Goal: Task Accomplishment & Management: Manage account settings

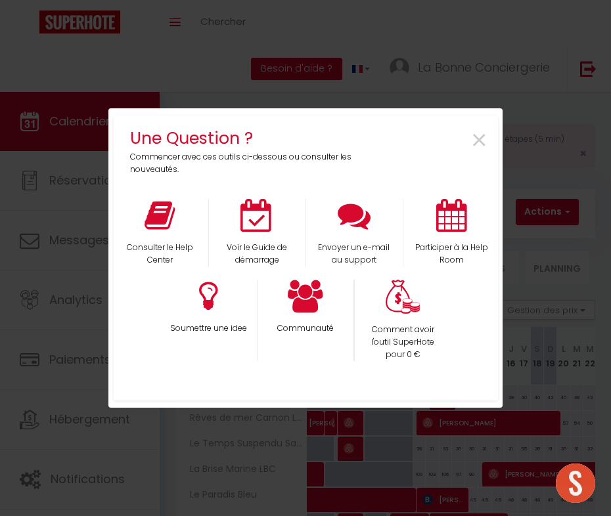
select select
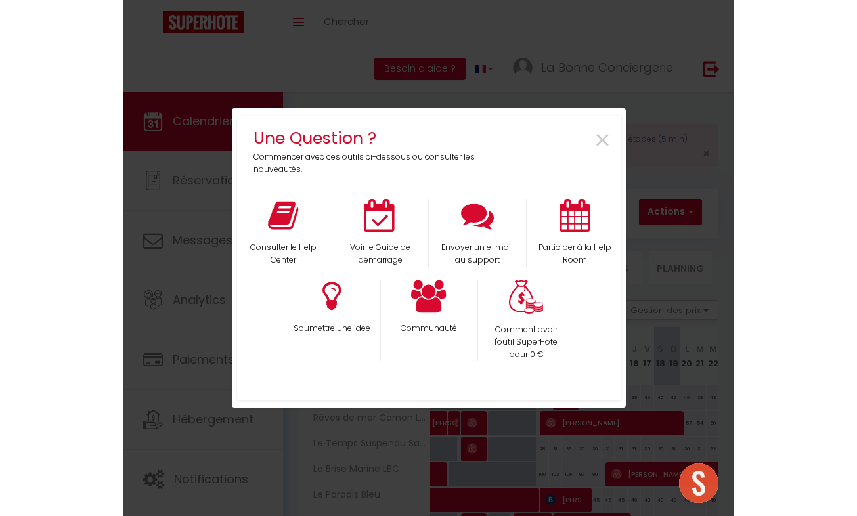
scroll to position [1264, 0]
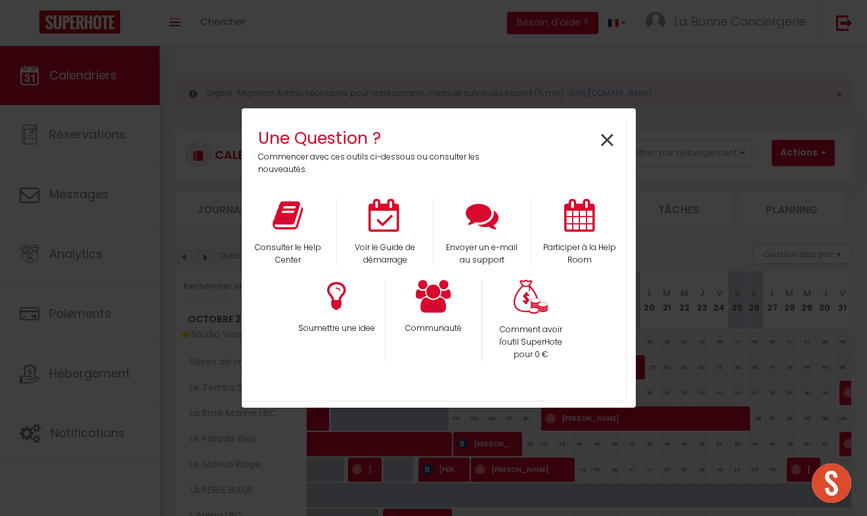
click at [607, 138] on span "×" at bounding box center [607, 140] width 18 height 41
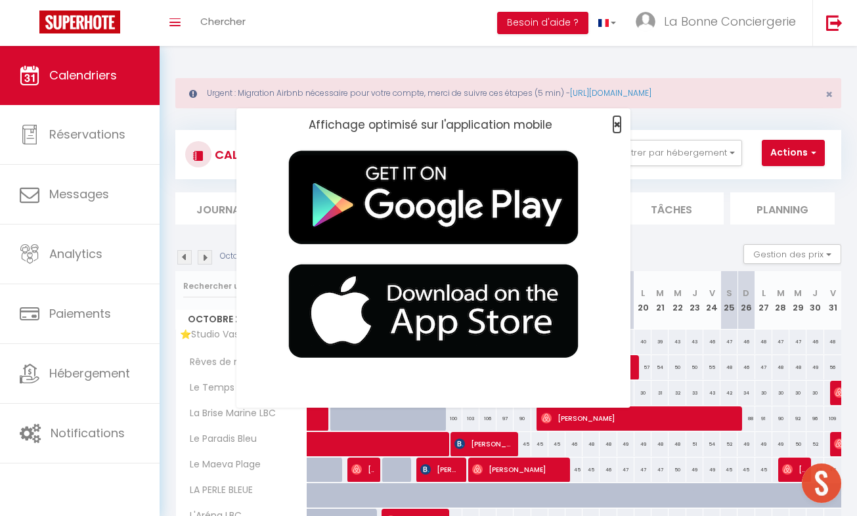
click at [610, 125] on span "×" at bounding box center [616, 124] width 7 height 16
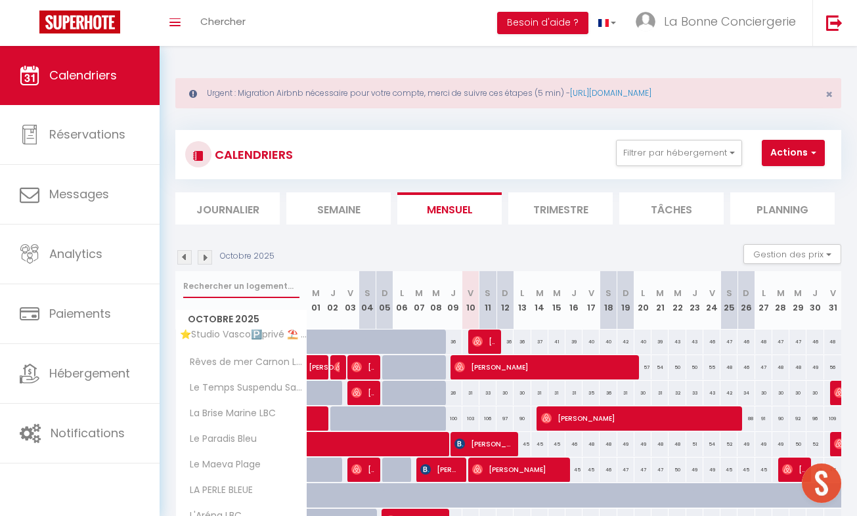
click at [258, 287] on input "text" at bounding box center [241, 287] width 116 height 24
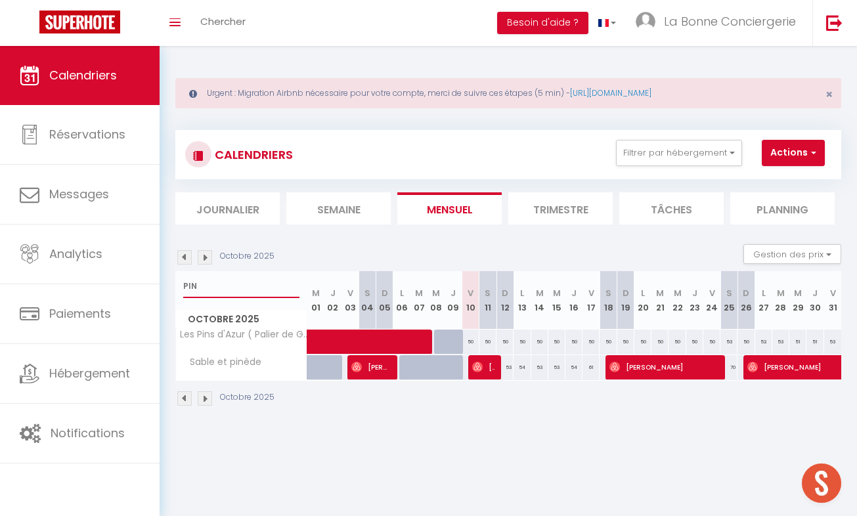
type input "PIN"
click at [401, 346] on span at bounding box center [422, 342] width 211 height 25
select select "OK"
select select "0"
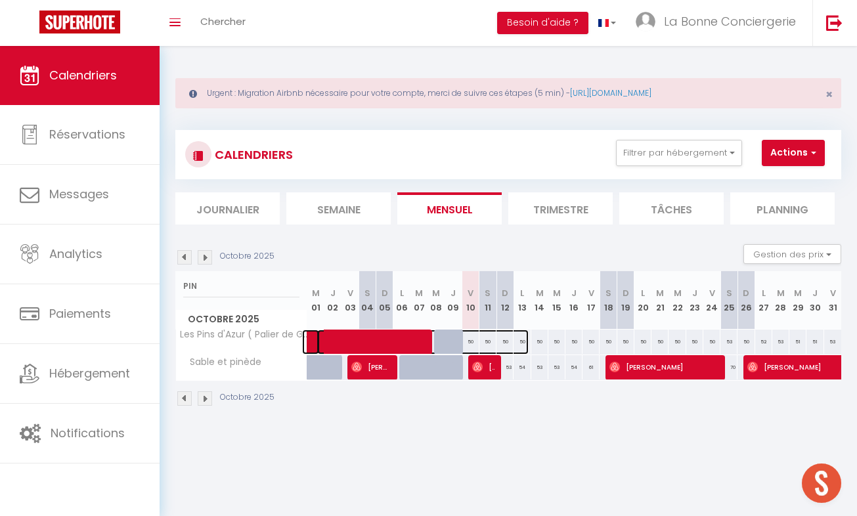
select select "0"
select select
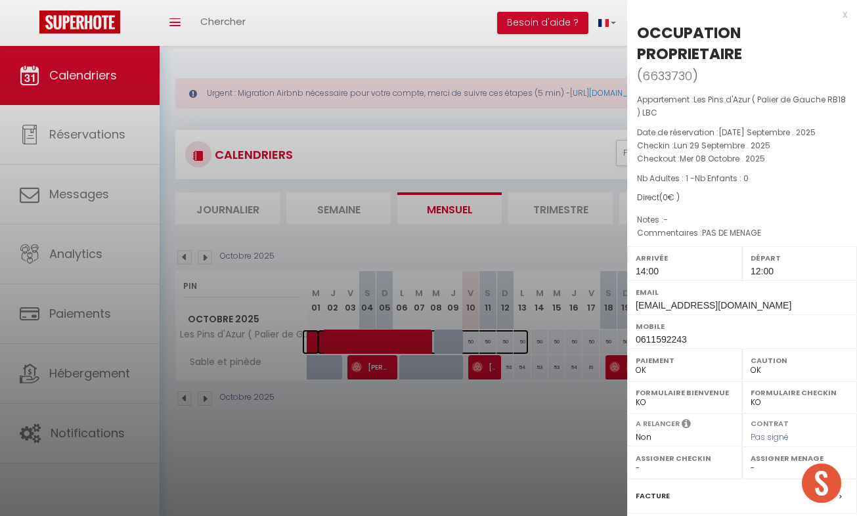
select select
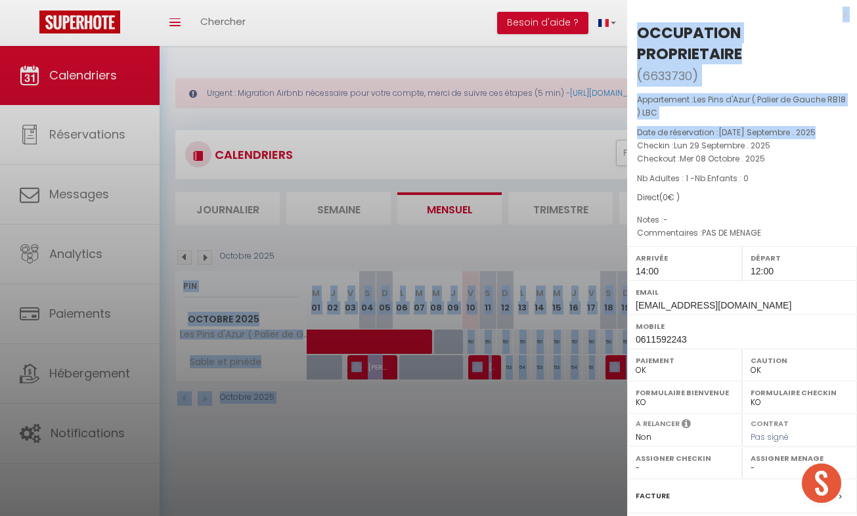
drag, startPoint x: 847, startPoint y: 137, endPoint x: 869, endPoint y: 282, distance: 147.5
click at [610, 282] on html "🟢 Des questions ou besoin d'assistance pour la migration AirBnB? Prenez rdv >>>…" at bounding box center [428, 258] width 857 height 516
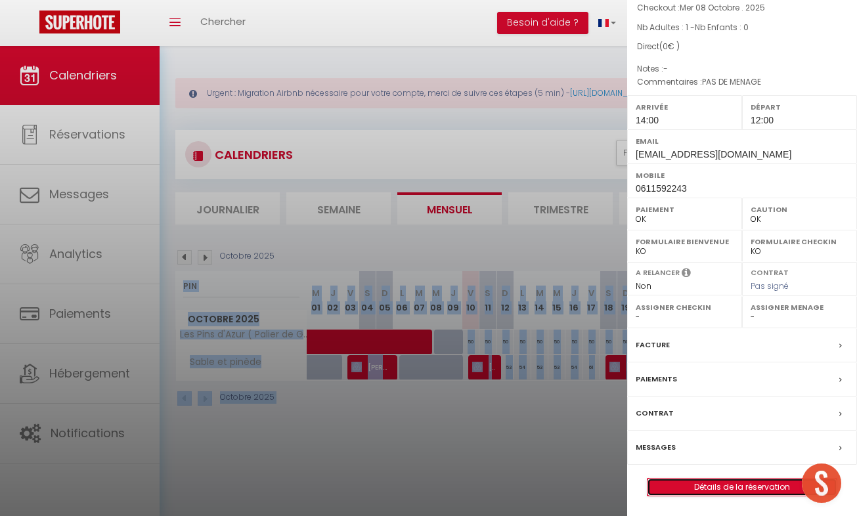
click at [610, 485] on link "Détails de la réservation" at bounding box center [742, 487] width 189 height 17
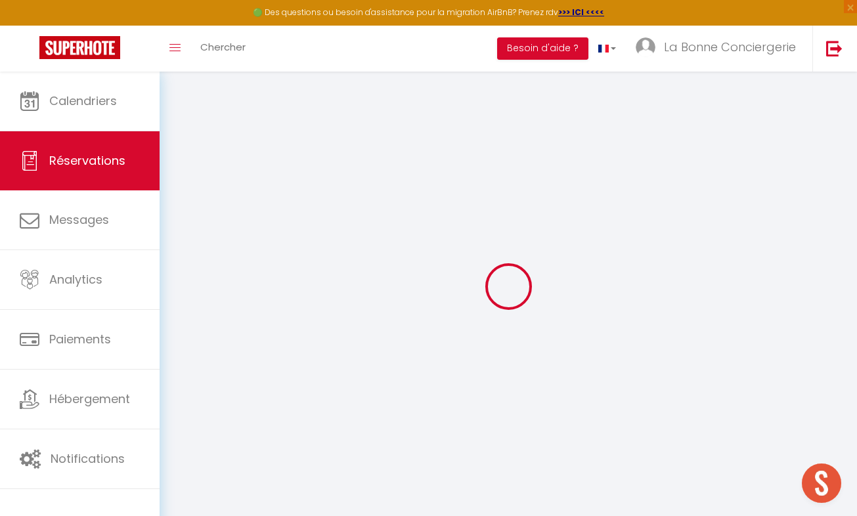
select select
checkbox input "false"
select select
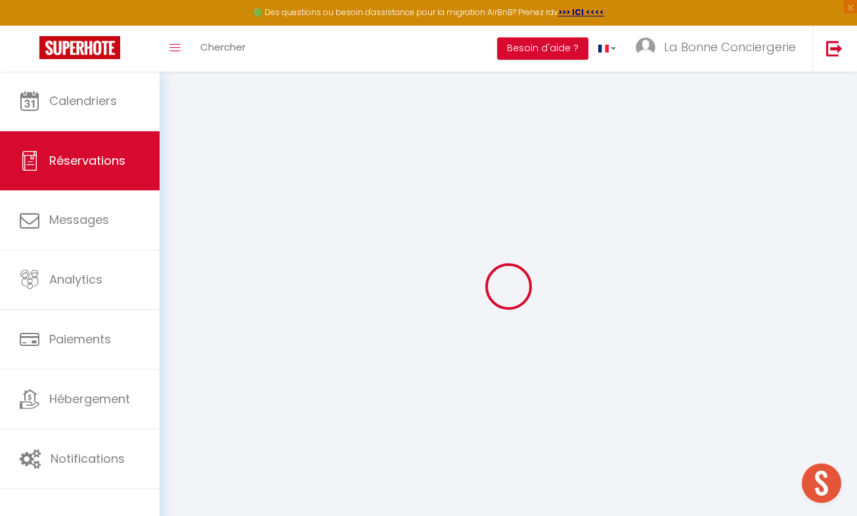
checkbox input "false"
type textarea "PAS DE MENAGE"
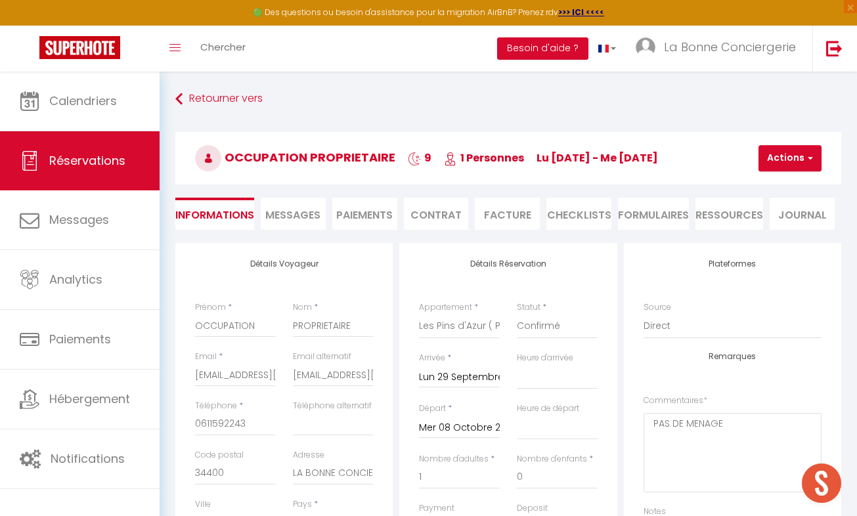
select select
checkbox input "false"
select select "14:00"
select select "12:00"
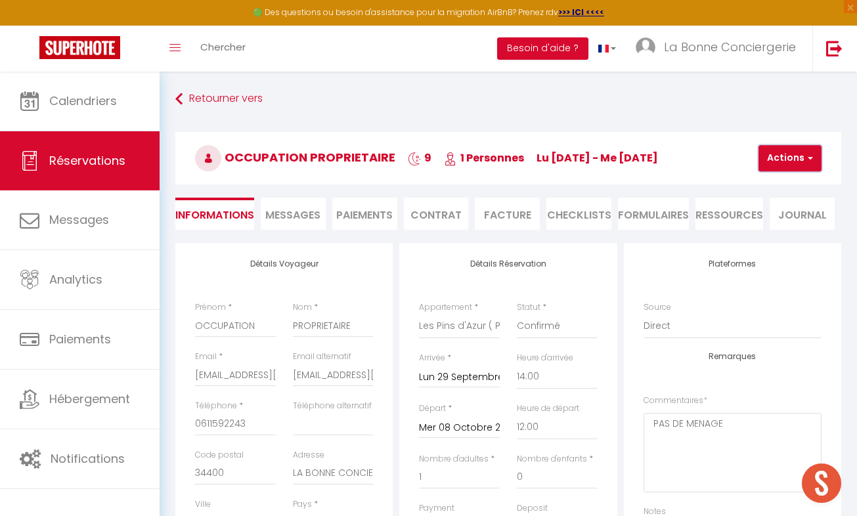
click at [610, 161] on button "Actions" at bounding box center [790, 158] width 63 height 26
click at [610, 196] on link "Dupliquer" at bounding box center [801, 204] width 104 height 17
select select
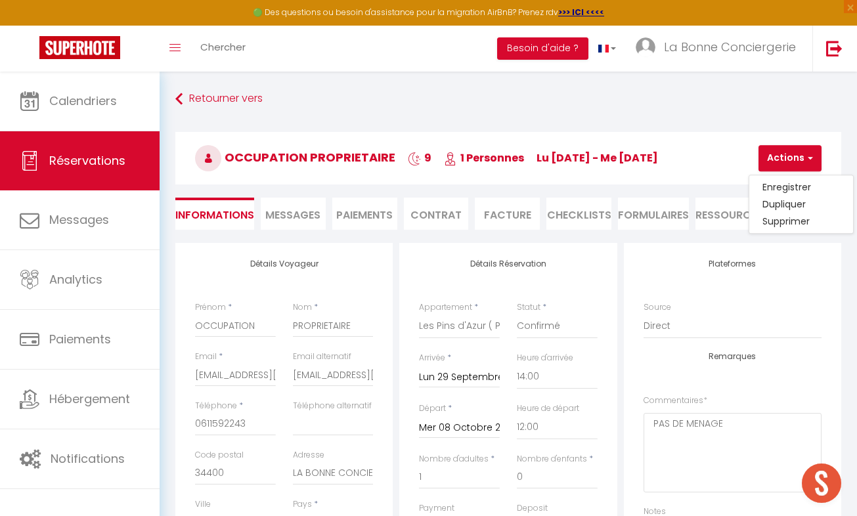
select select
checkbox input "false"
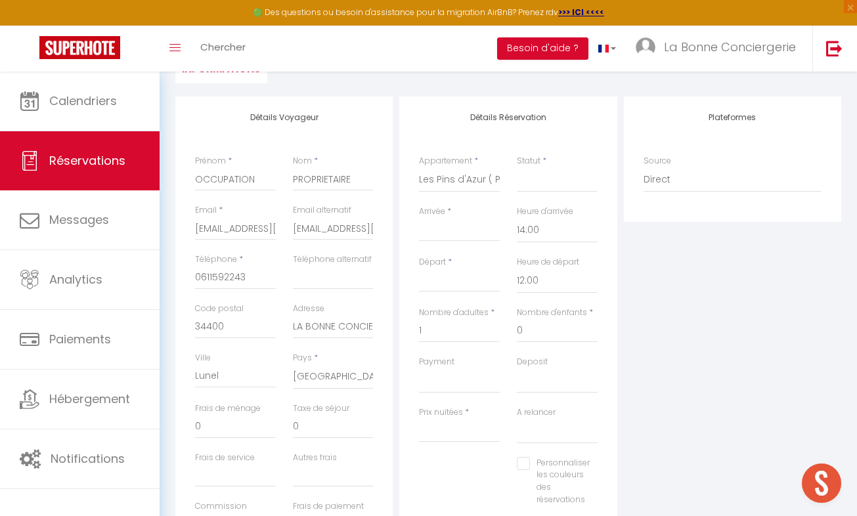
scroll to position [148, 0]
click at [431, 234] on input "Arrivée" at bounding box center [459, 229] width 81 height 17
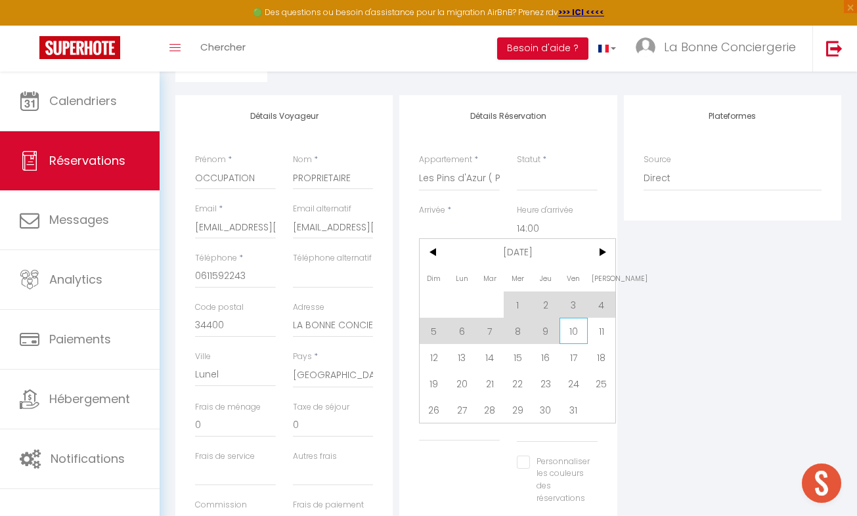
click at [566, 326] on span "10" at bounding box center [574, 331] width 28 height 26
select select
type input "Ven 10 Octobre 2025"
type input "Sam 11 Octobre 2025"
select select
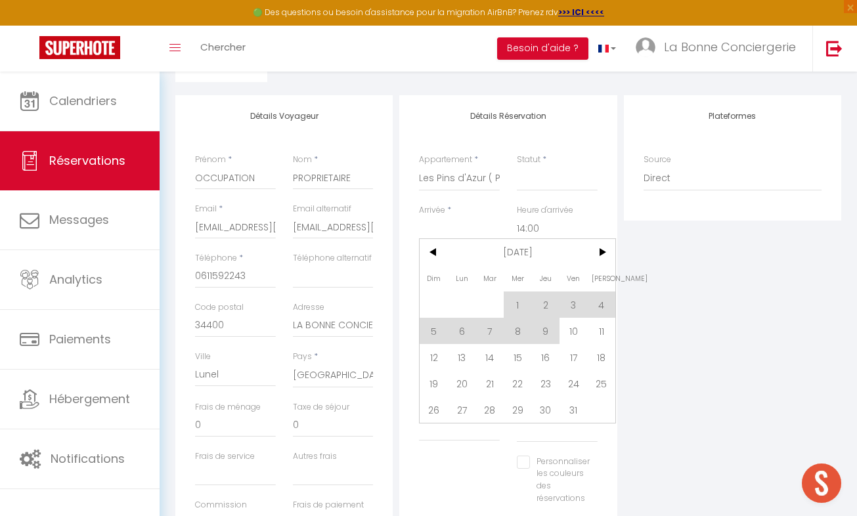
select select
checkbox input "false"
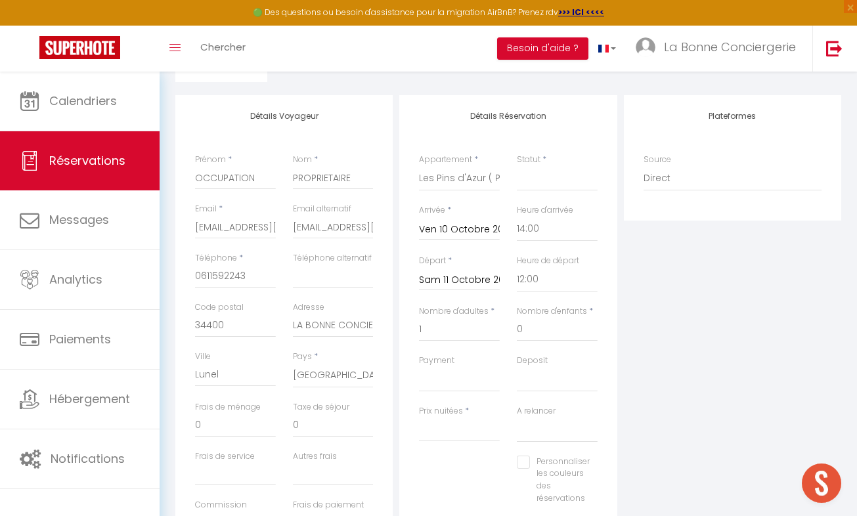
select select
type input "0"
select select
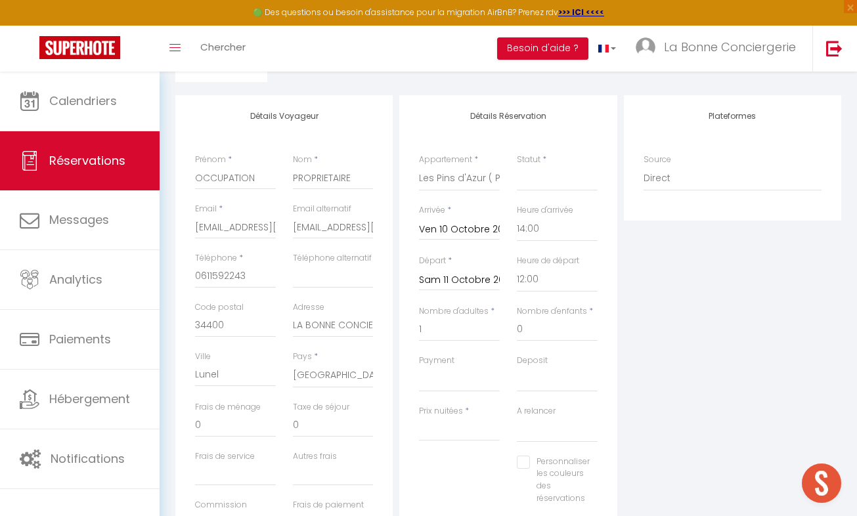
checkbox input "false"
click at [451, 276] on input "Sam 11 Octobre 2025" at bounding box center [459, 280] width 81 height 17
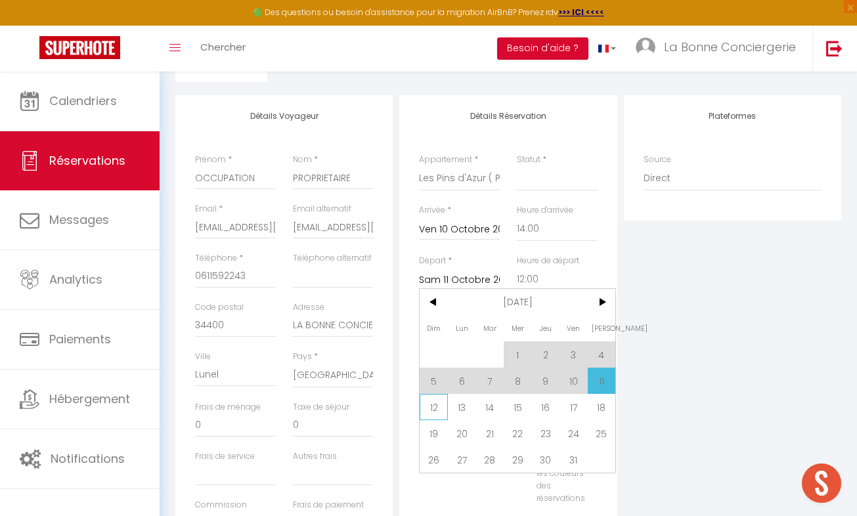
click at [430, 404] on span "12" at bounding box center [434, 407] width 28 height 26
select select
type input "Dim 12 Octobre 2025"
select select
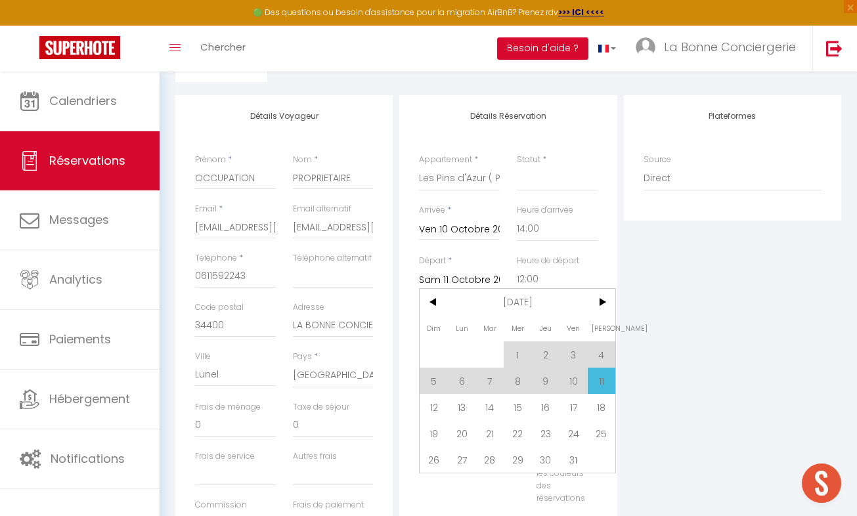
select select
checkbox input "false"
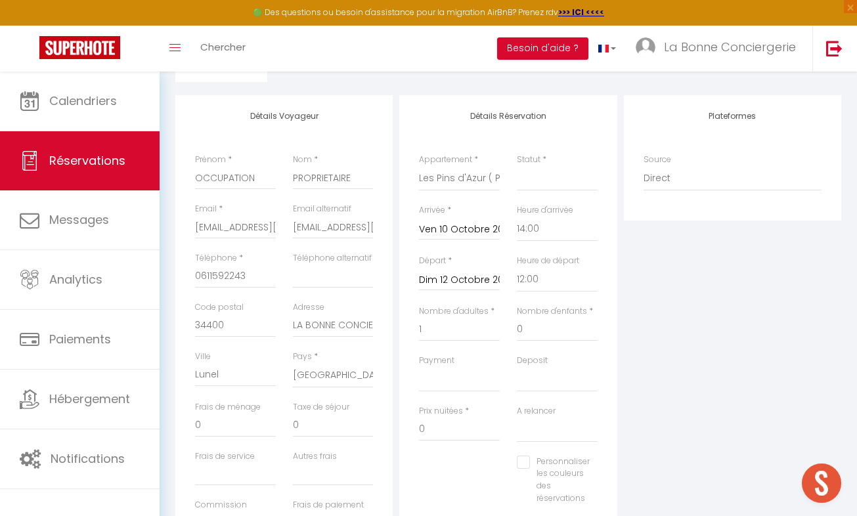
type input "59"
type input "2.88"
select select
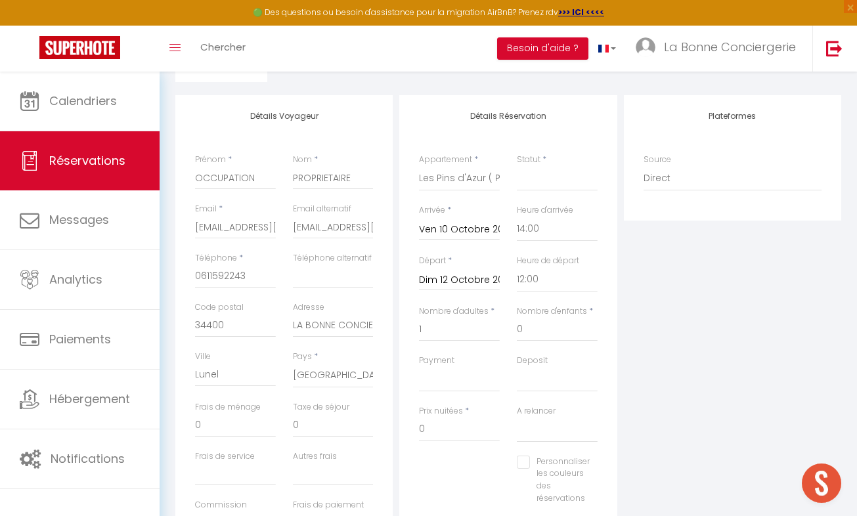
type input "100"
select select
checkbox input "false"
click at [446, 415] on label "Prix nuitées" at bounding box center [441, 411] width 44 height 12
click at [446, 418] on input "100" at bounding box center [459, 430] width 81 height 24
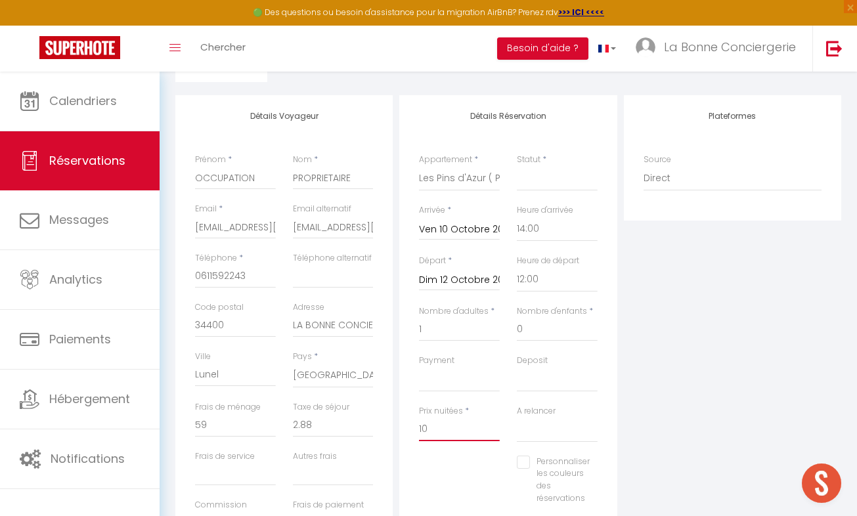
type input "1"
type input "0"
select select
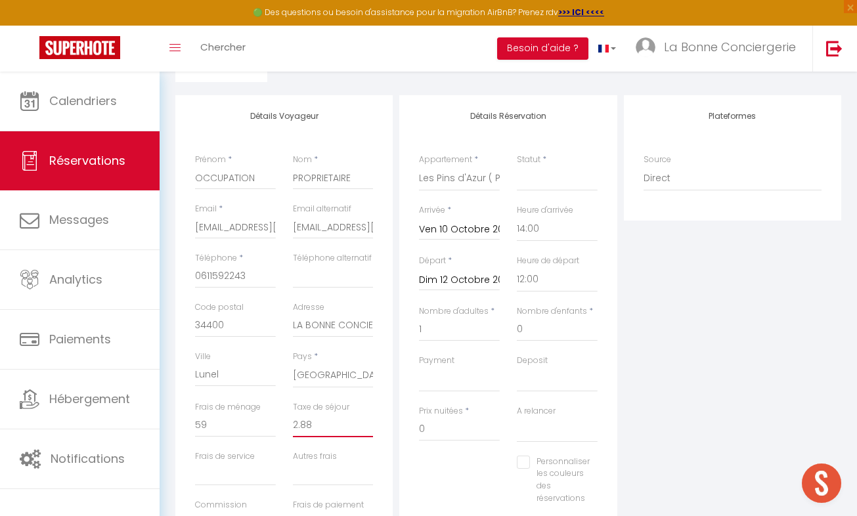
select select
checkbox input "false"
click at [326, 434] on input "0" at bounding box center [333, 426] width 81 height 24
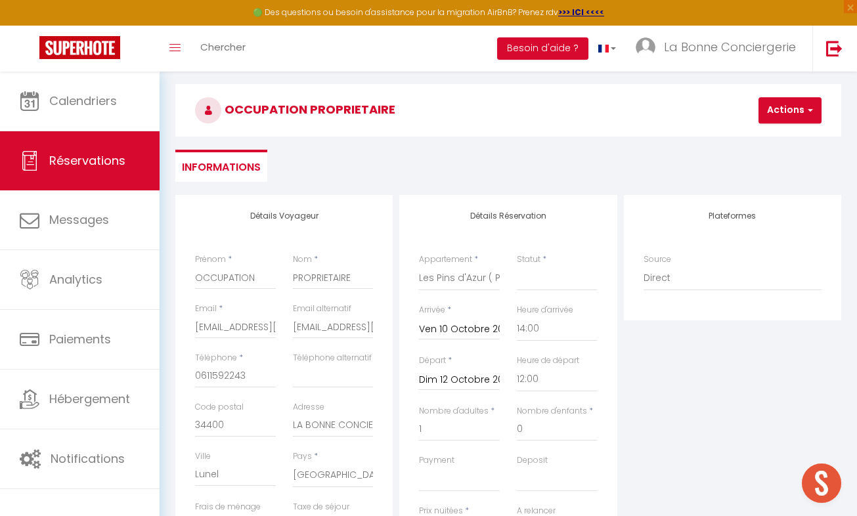
scroll to position [43, 0]
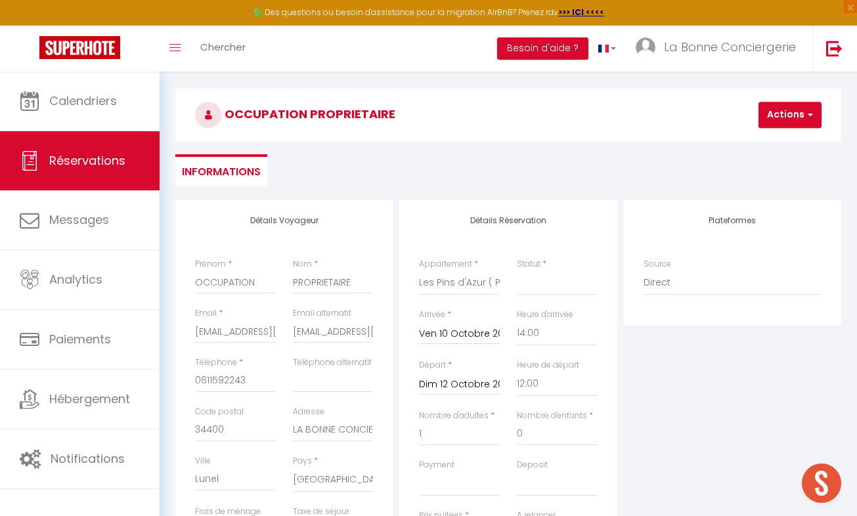
click at [610, 133] on h3 "OCCUPATION PROPRIETAIRE" at bounding box center [508, 115] width 666 height 53
click at [610, 122] on button "Actions" at bounding box center [790, 115] width 63 height 26
click at [610, 142] on link "Enregistrer" at bounding box center [801, 143] width 104 height 17
select select
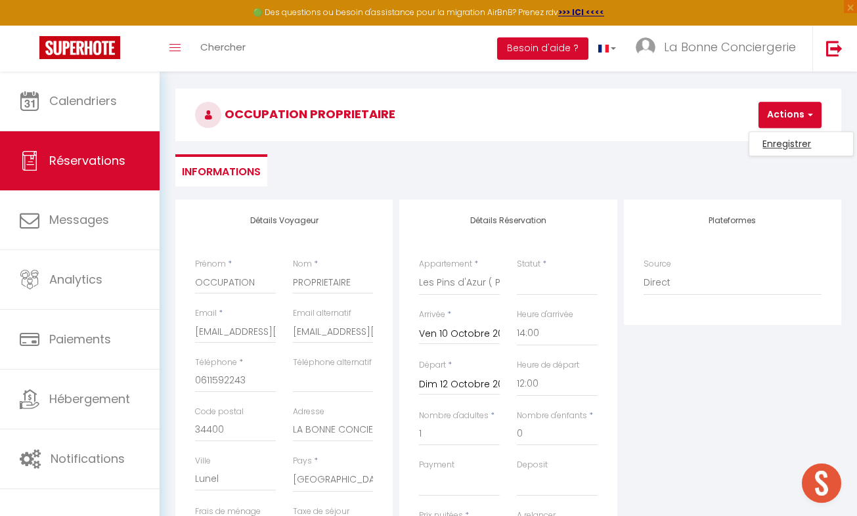
select select
checkbox input "false"
select select
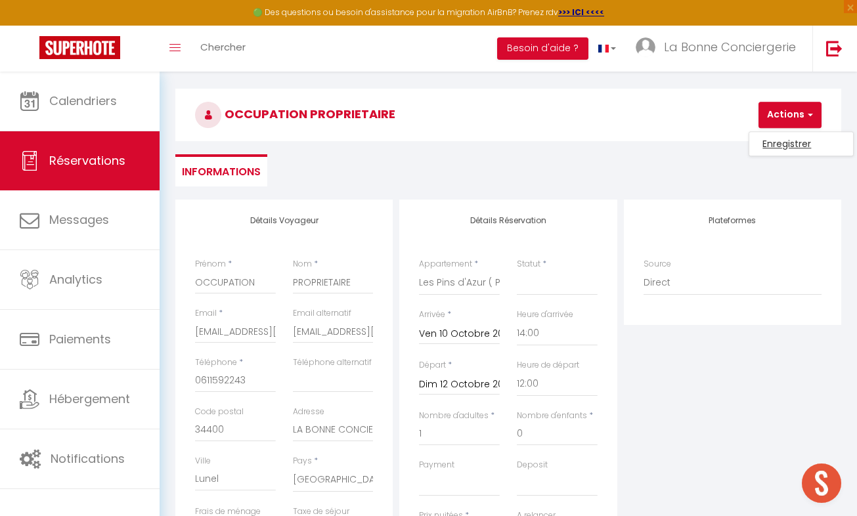
select select
checkbox input "false"
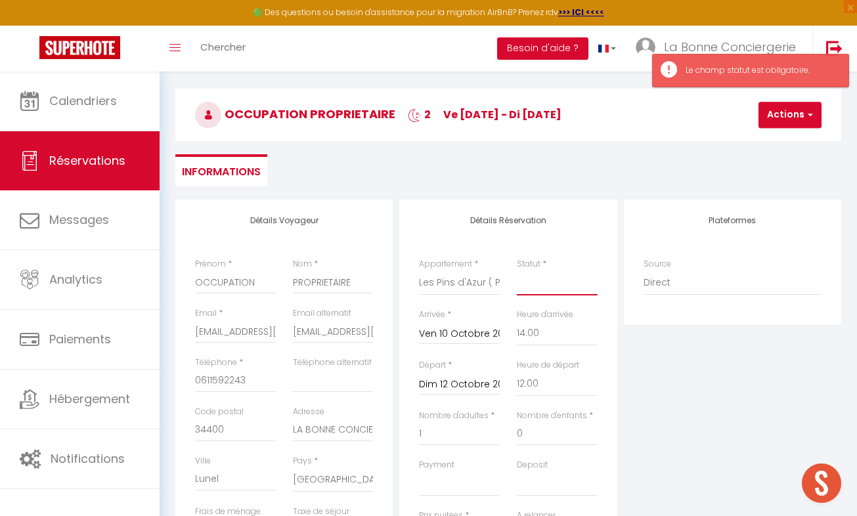
click at [533, 278] on select "Confirmé Non Confirmé [PERSON_NAME] par le voyageur No Show Request" at bounding box center [557, 283] width 81 height 25
select select "1"
click at [517, 271] on select "Confirmé Non Confirmé [PERSON_NAME] par le voyageur No Show Request" at bounding box center [557, 283] width 81 height 25
select select
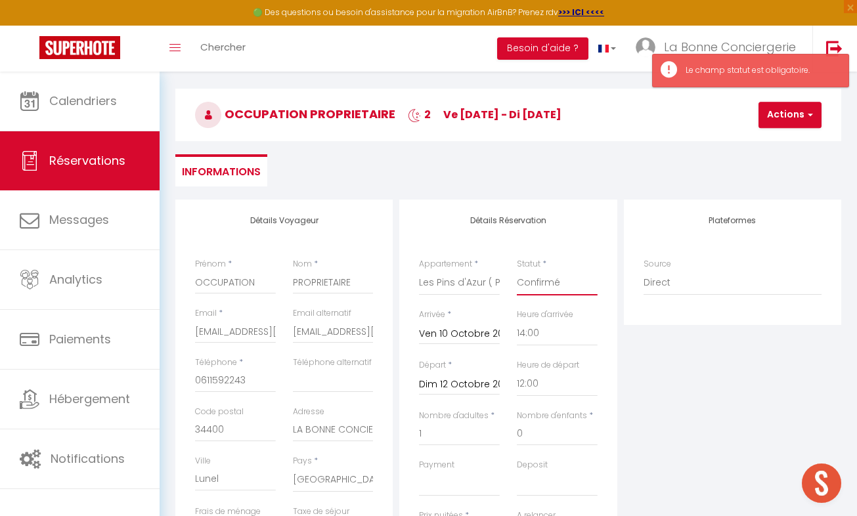
select select
checkbox input "false"
click at [610, 105] on button "Actions" at bounding box center [790, 115] width 63 height 26
click at [610, 137] on link "Enregistrer" at bounding box center [801, 143] width 104 height 17
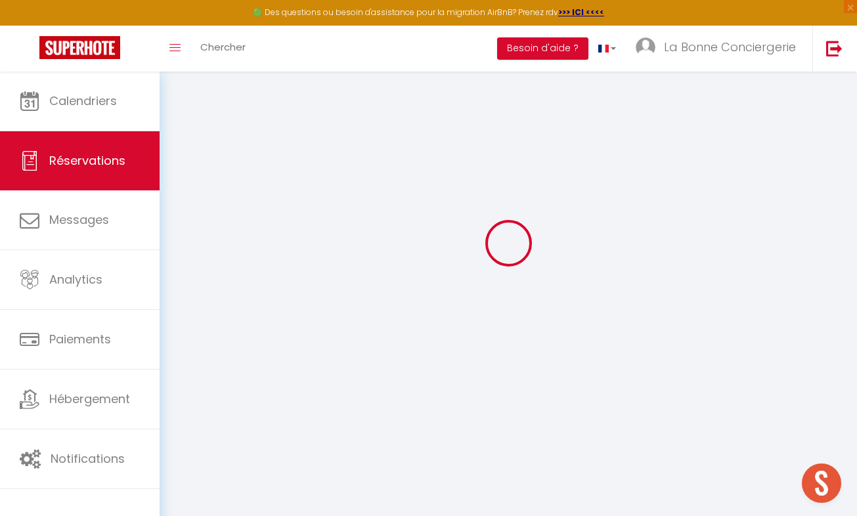
select select "not_cancelled"
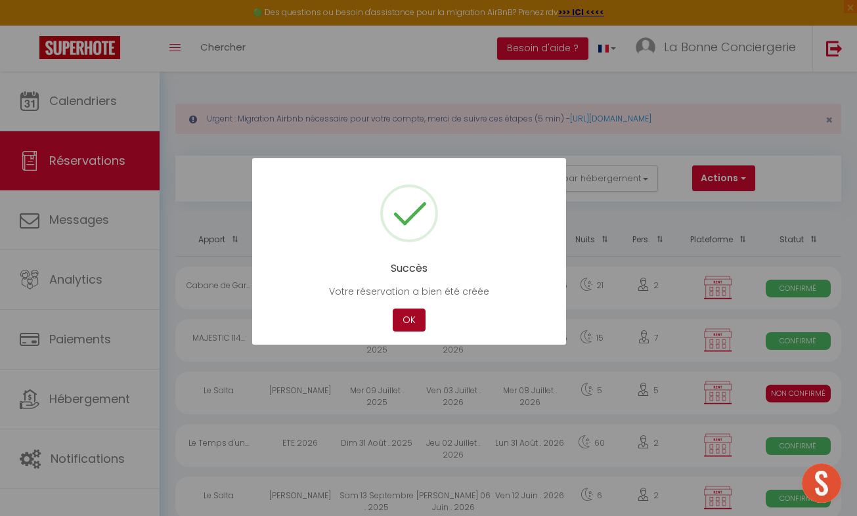
click at [395, 319] on button "OK" at bounding box center [409, 320] width 33 height 23
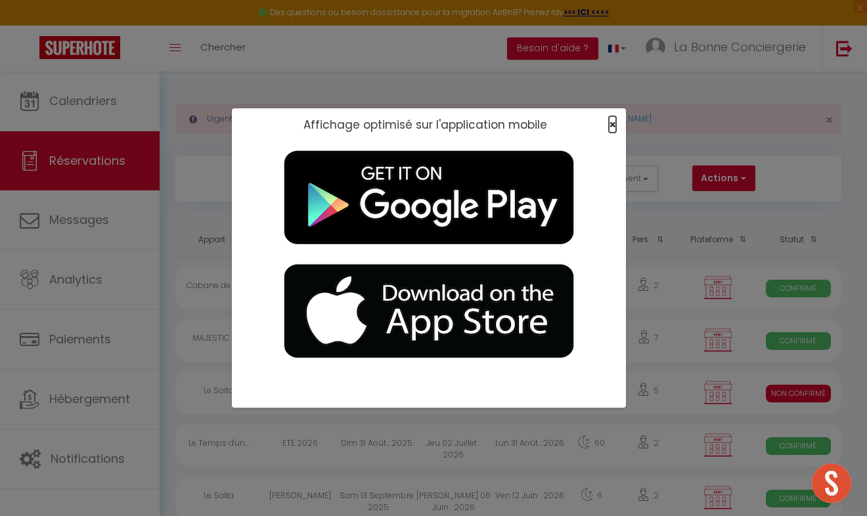
click at [610, 123] on span "×" at bounding box center [612, 124] width 7 height 16
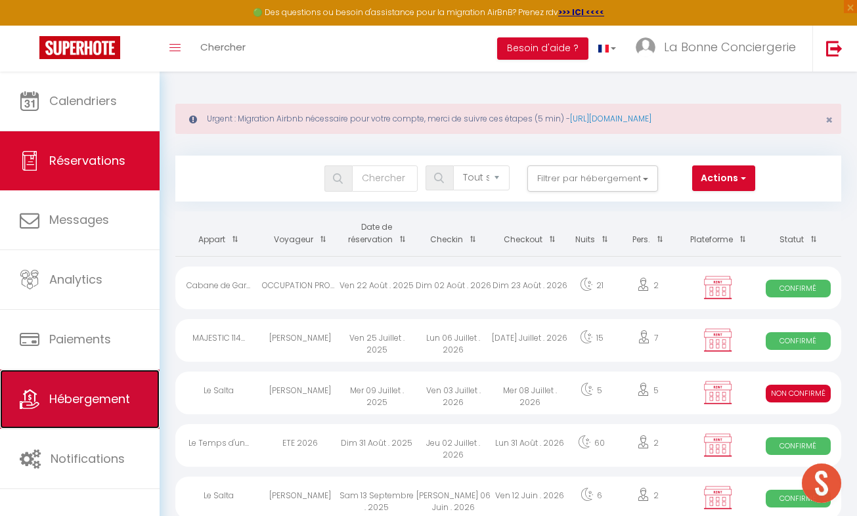
click at [118, 374] on link "Hébergement" at bounding box center [80, 399] width 160 height 59
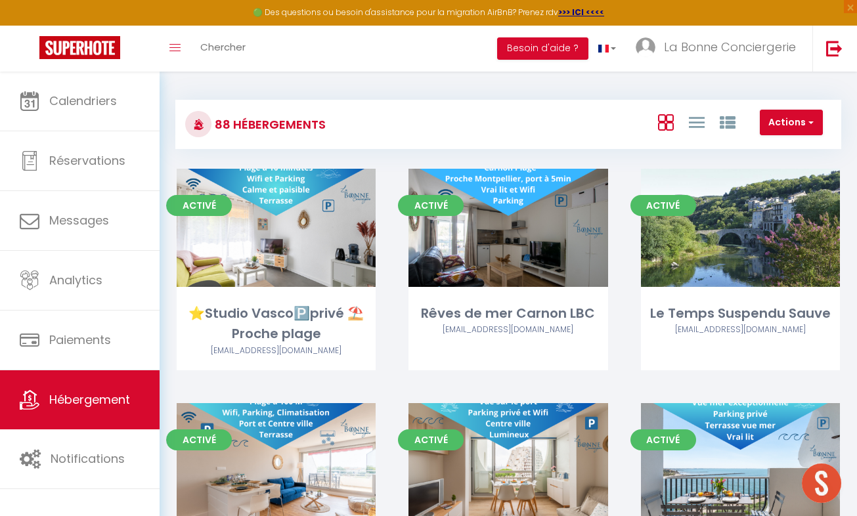
scroll to position [2986, 0]
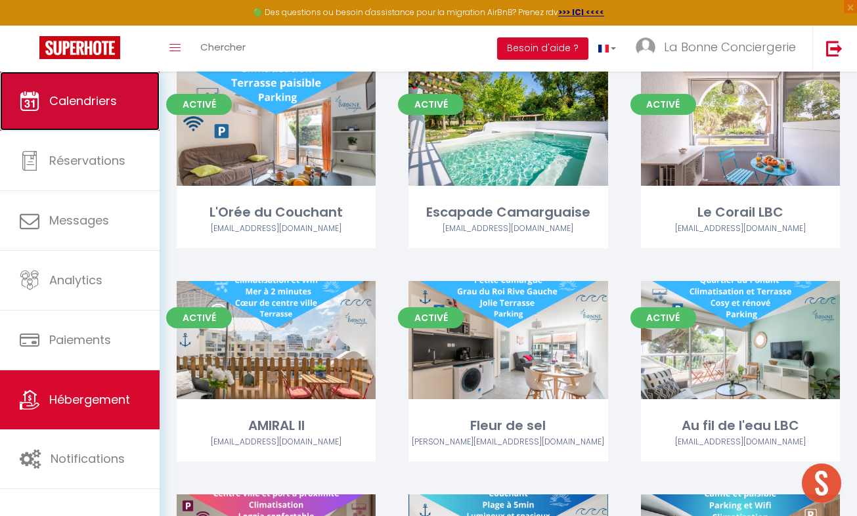
click at [80, 95] on span "Calendriers" at bounding box center [83, 101] width 68 height 16
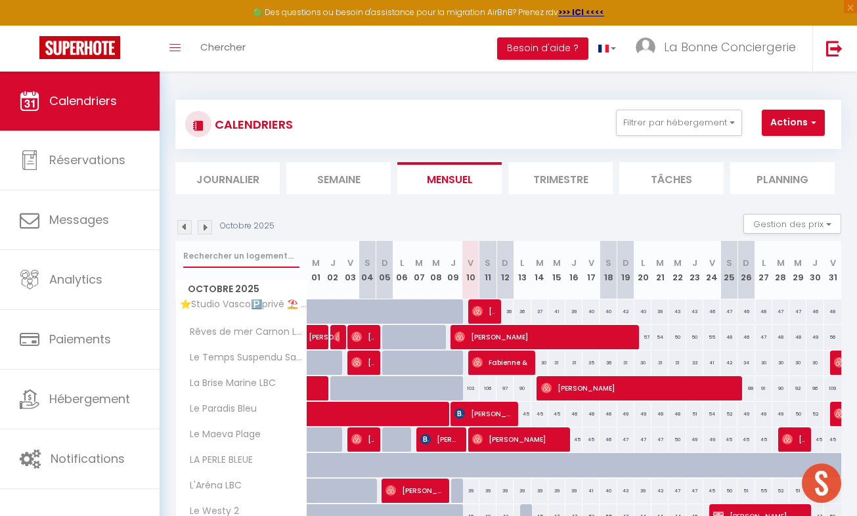
click at [218, 255] on input "text" at bounding box center [241, 256] width 116 height 24
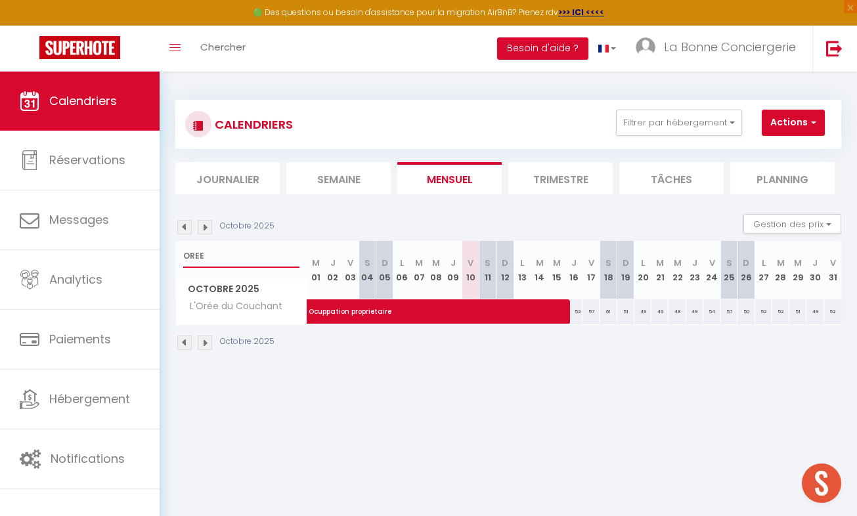
type input "OREE"
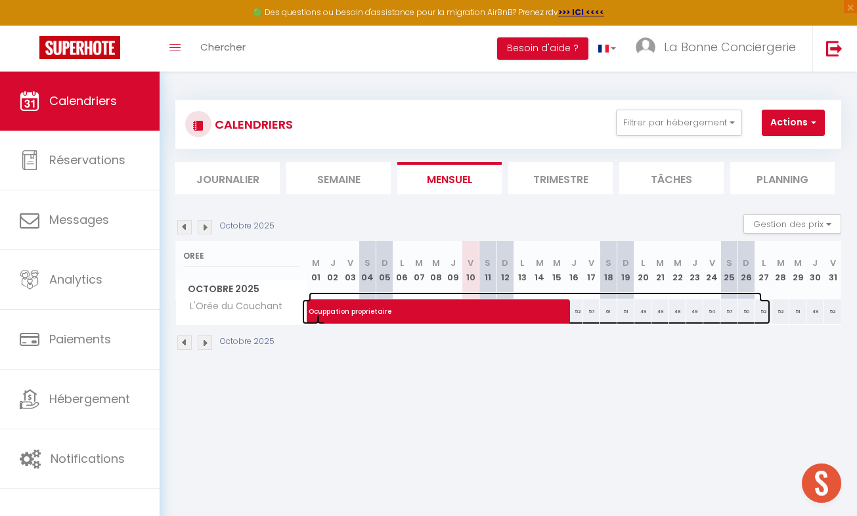
click at [527, 311] on span "Ocuppation proprietaire" at bounding box center [535, 304] width 453 height 25
select select "OK"
select select "0"
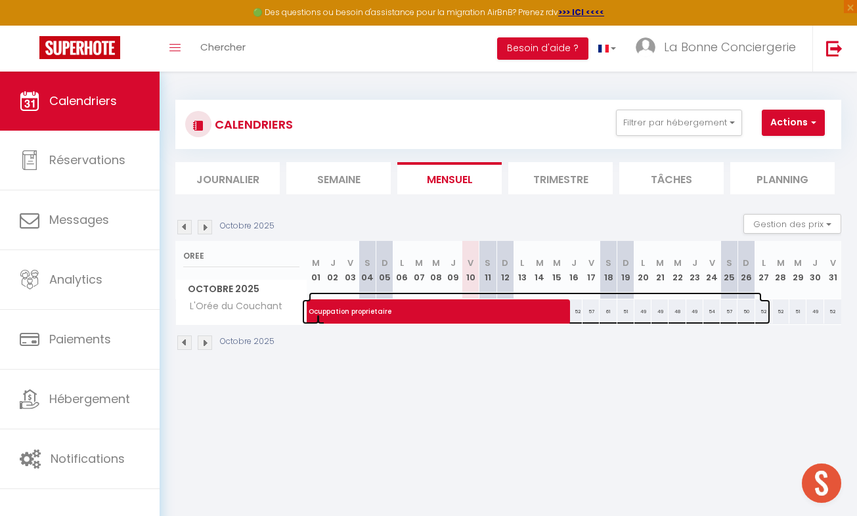
select select "1"
select select
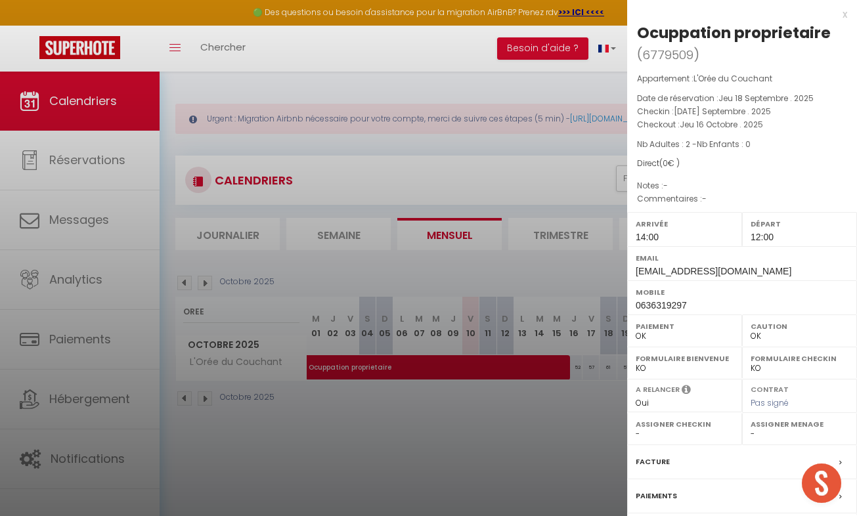
click at [610, 16] on div "x Ocuppation proprietaire ( 6779509 ) Appartement : L'Orée du Couchant Date de …" at bounding box center [742, 316] width 230 height 633
click at [610, 11] on div "x" at bounding box center [737, 15] width 220 height 16
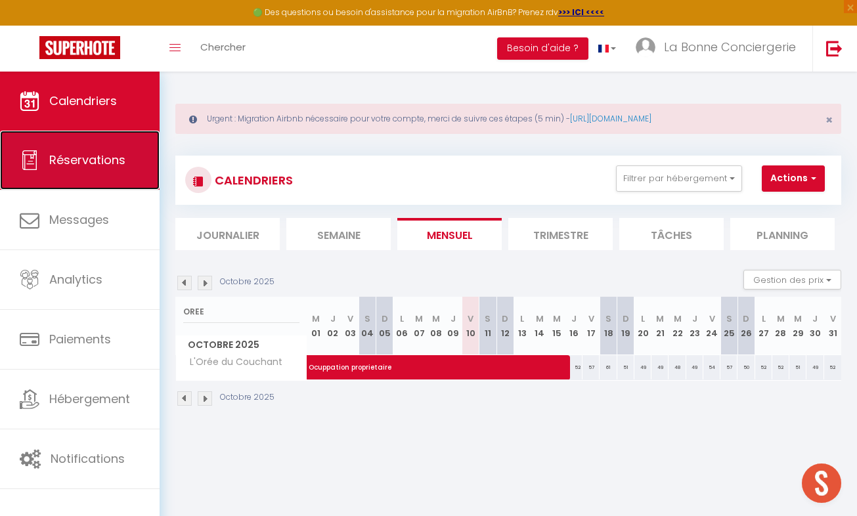
click at [97, 161] on span "Réservations" at bounding box center [87, 160] width 76 height 16
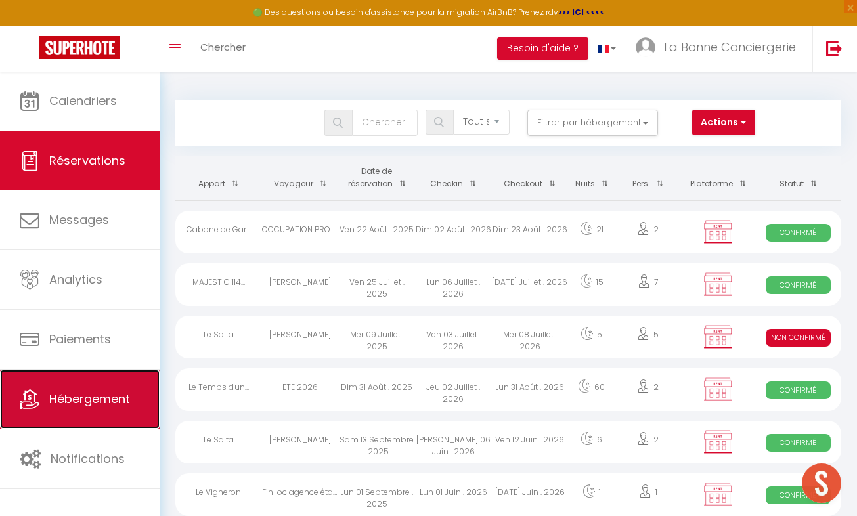
click at [120, 392] on span "Hébergement" at bounding box center [89, 399] width 81 height 16
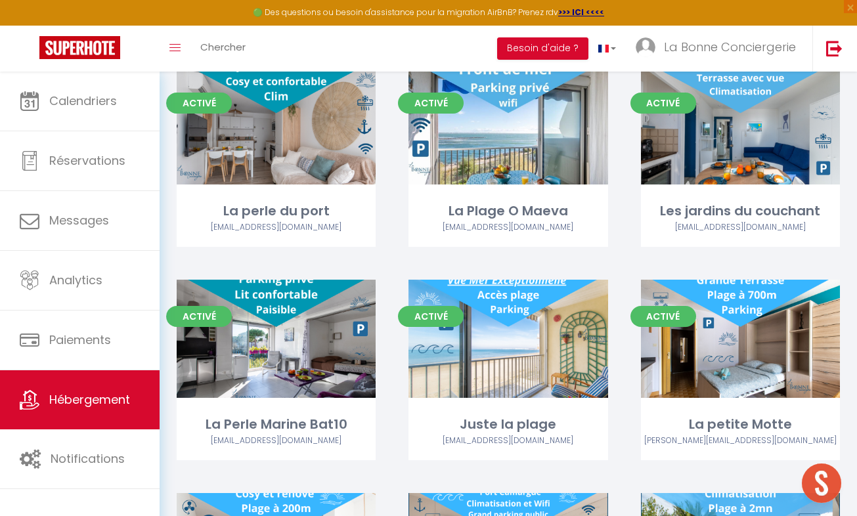
scroll to position [1478, 0]
